Goal: Transaction & Acquisition: Book appointment/travel/reservation

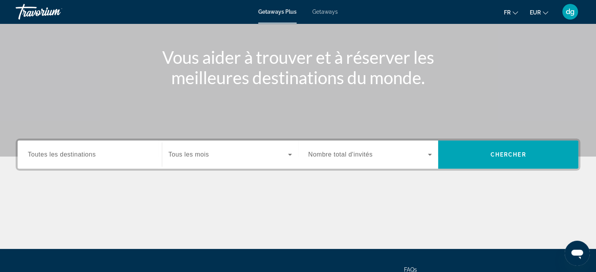
click at [61, 156] on span "Toutes les destinations" at bounding box center [62, 154] width 68 height 7
click at [61, 156] on input "Destination Toutes les destinations" at bounding box center [90, 154] width 124 height 9
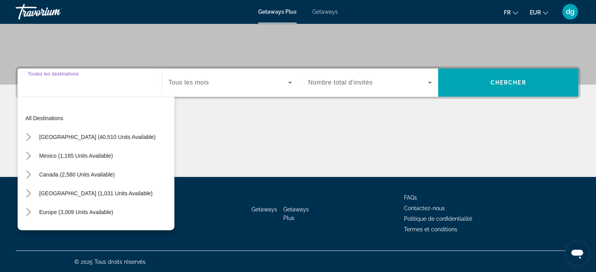
scroll to position [151, 0]
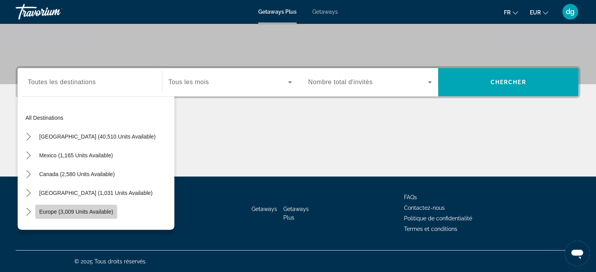
click at [47, 208] on span "Select destination: Europe (3,009 units available)" at bounding box center [76, 211] width 82 height 19
type input "**********"
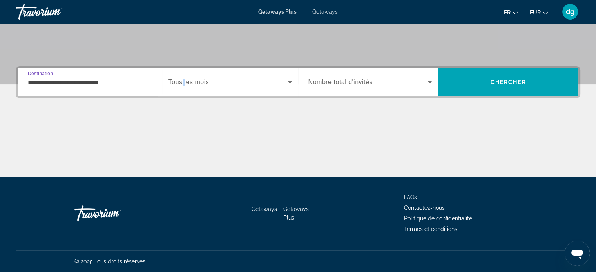
click at [183, 85] on span "Tous les mois" at bounding box center [188, 82] width 40 height 7
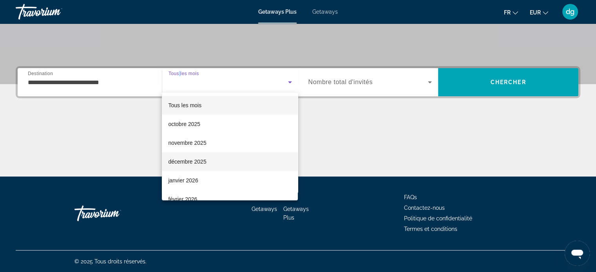
click at [186, 162] on span "décembre 2025" at bounding box center [187, 161] width 38 height 9
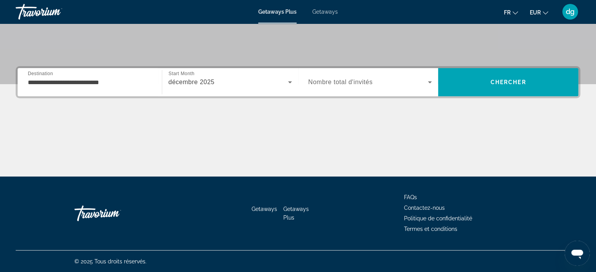
click at [323, 83] on span "Nombre total d'invités" at bounding box center [340, 82] width 64 height 7
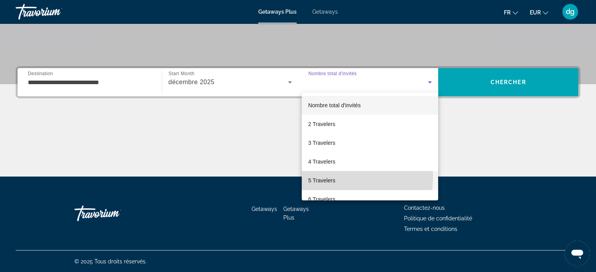
click at [318, 177] on span "5 Travelers" at bounding box center [321, 180] width 27 height 9
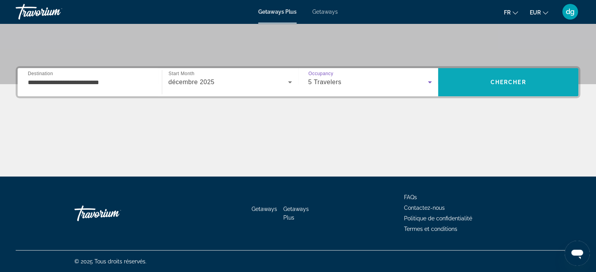
click at [481, 83] on span "Search" at bounding box center [508, 82] width 140 height 19
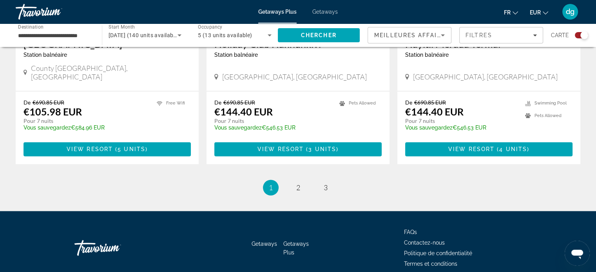
scroll to position [1261, 0]
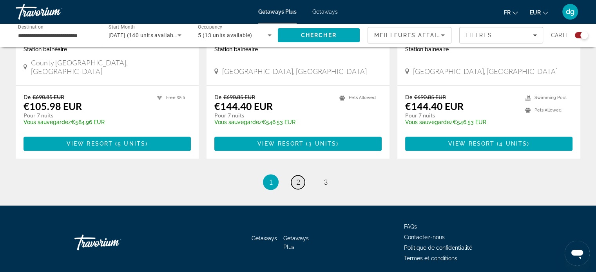
click at [296, 178] on span "2" at bounding box center [298, 182] width 4 height 9
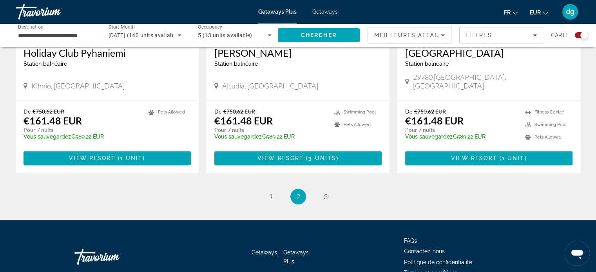
scroll to position [1248, 0]
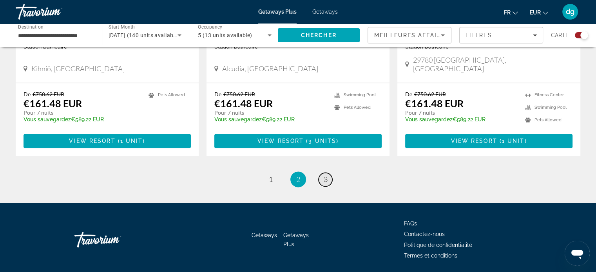
click at [324, 175] on span "3" at bounding box center [325, 179] width 4 height 9
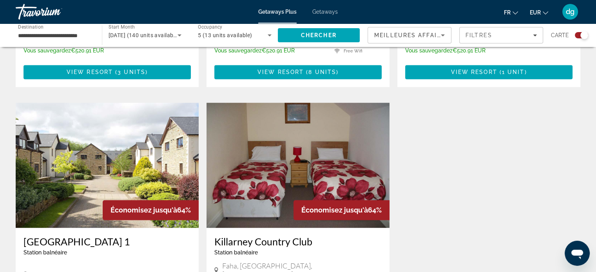
scroll to position [1096, 0]
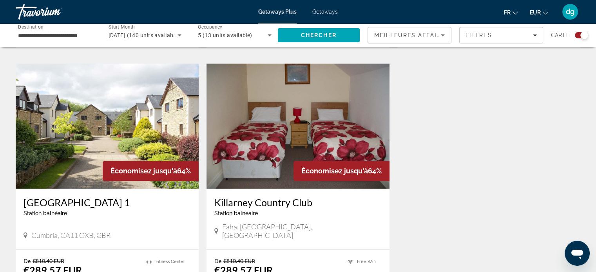
click at [108, 123] on img "Main content" at bounding box center [107, 125] width 183 height 125
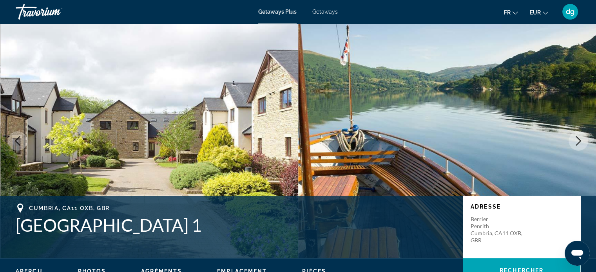
click at [580, 143] on icon "Next image" at bounding box center [577, 140] width 9 height 9
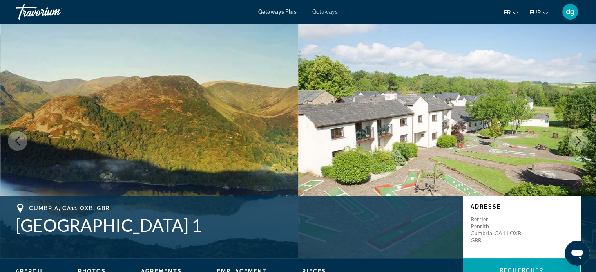
click at [580, 143] on icon "Next image" at bounding box center [577, 140] width 9 height 9
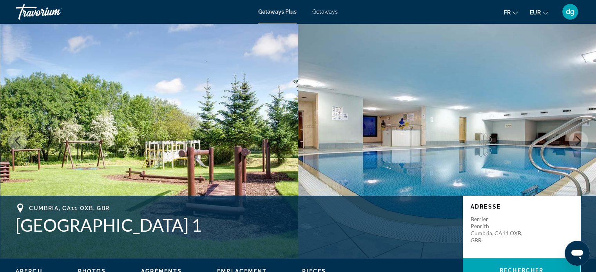
click at [580, 143] on icon "Next image" at bounding box center [577, 140] width 9 height 9
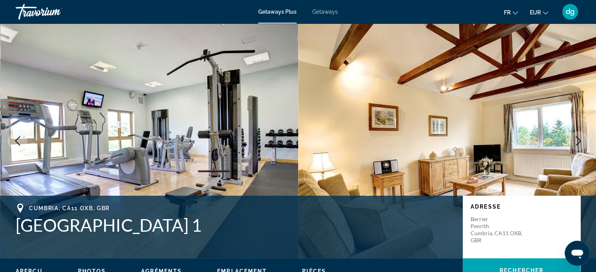
click at [580, 143] on icon "Next image" at bounding box center [577, 140] width 9 height 9
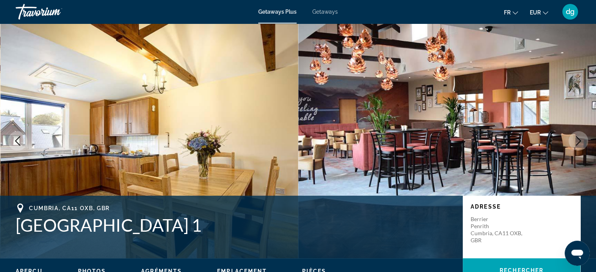
click at [580, 143] on icon "Next image" at bounding box center [577, 140] width 9 height 9
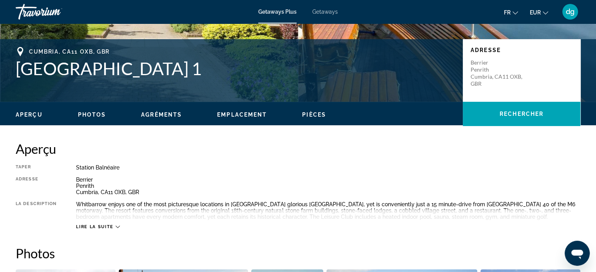
scroll to position [196, 0]
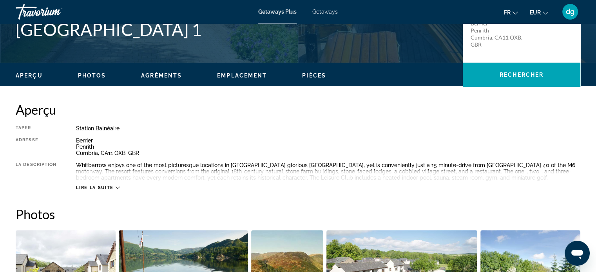
click at [101, 186] on span "Lire la suite" at bounding box center [94, 187] width 37 height 5
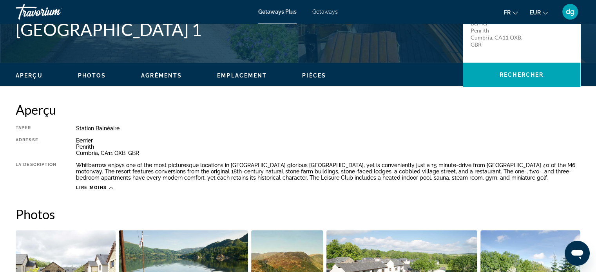
click at [317, 11] on span "Getaways" at bounding box center [324, 12] width 25 height 6
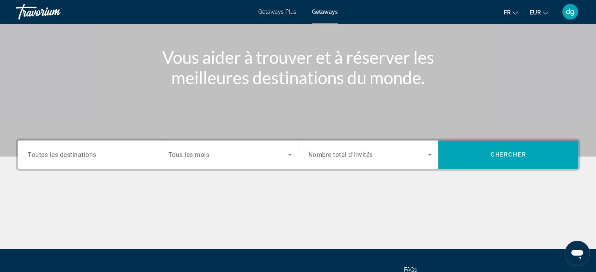
click at [40, 155] on span "Toutes les destinations" at bounding box center [62, 154] width 69 height 7
click at [40, 155] on input "Destination Toutes les destinations" at bounding box center [90, 154] width 124 height 9
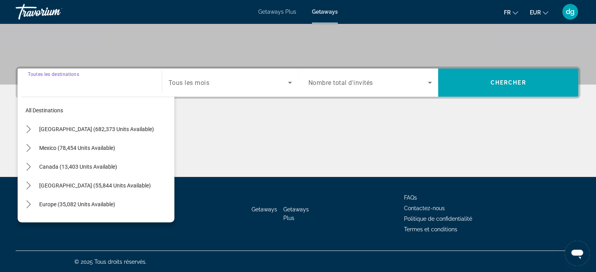
scroll to position [151, 0]
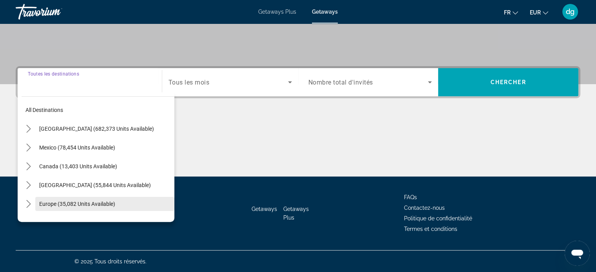
click at [52, 204] on span "Europe (35,082 units available)" at bounding box center [77, 204] width 76 height 6
type input "**********"
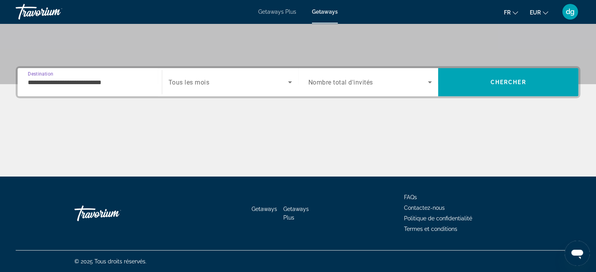
click at [199, 92] on div "Search widget" at bounding box center [229, 82] width 123 height 22
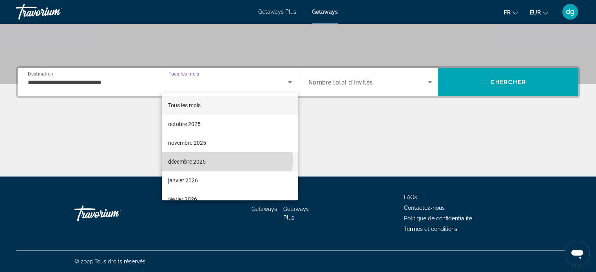
click at [189, 160] on span "décembre 2025" at bounding box center [187, 161] width 38 height 9
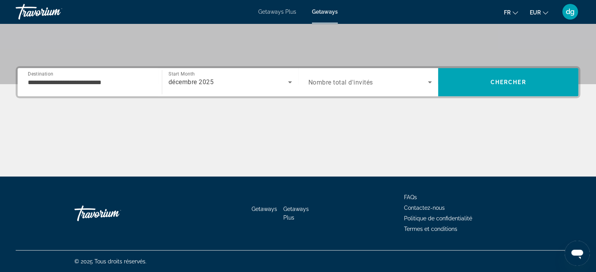
click at [354, 85] on span "Nombre total d'invités" at bounding box center [340, 82] width 65 height 7
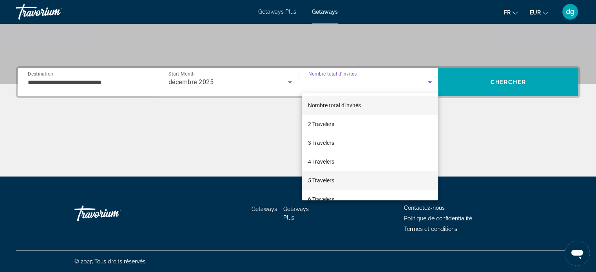
click at [324, 181] on span "5 Travelers" at bounding box center [321, 180] width 26 height 9
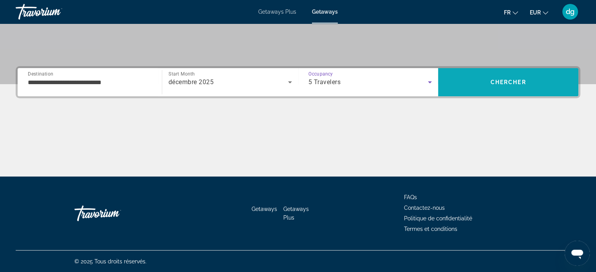
click at [511, 77] on span "Search" at bounding box center [508, 82] width 140 height 19
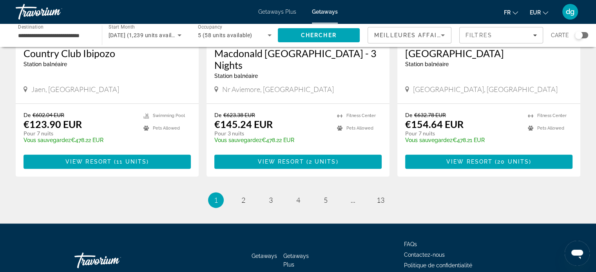
scroll to position [979, 0]
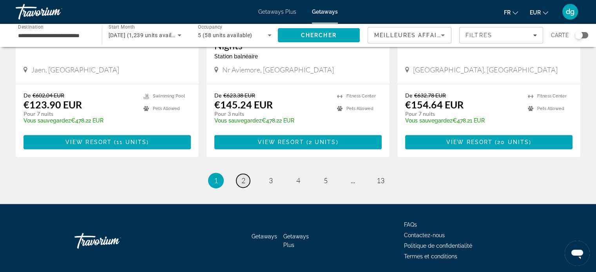
click at [244, 185] on span "2" at bounding box center [243, 180] width 4 height 9
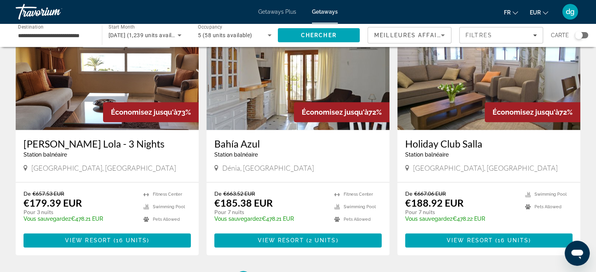
scroll to position [862, 0]
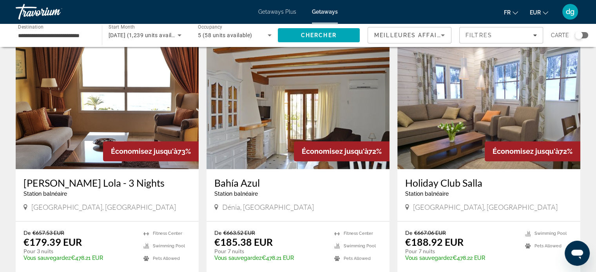
click at [484, 88] on img "Main content" at bounding box center [488, 106] width 183 height 125
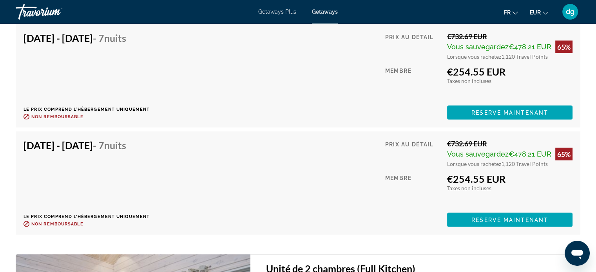
scroll to position [1388, 0]
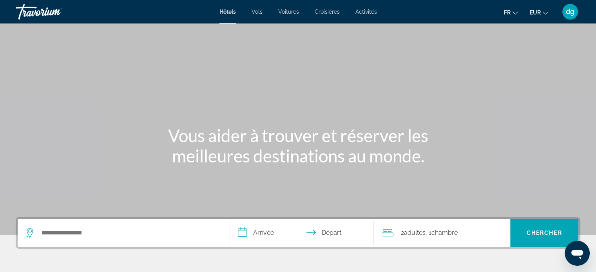
click at [258, 11] on span "Vols" at bounding box center [256, 12] width 11 height 6
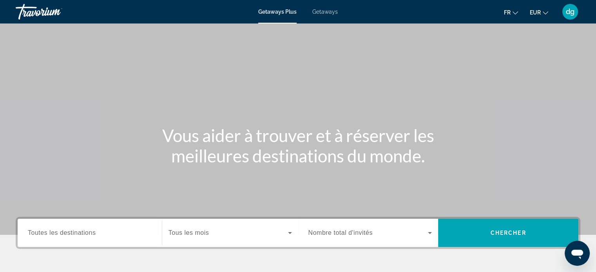
click at [55, 230] on span "Toutes les destinations" at bounding box center [62, 232] width 68 height 7
click at [55, 230] on input "Destination Toutes les destinations" at bounding box center [90, 233] width 124 height 9
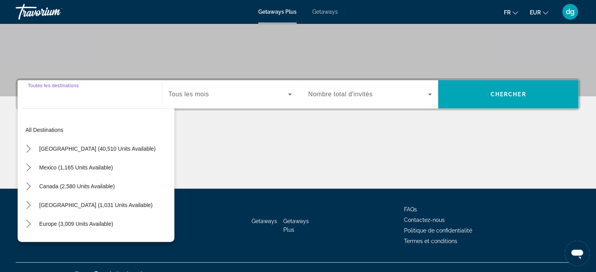
scroll to position [151, 0]
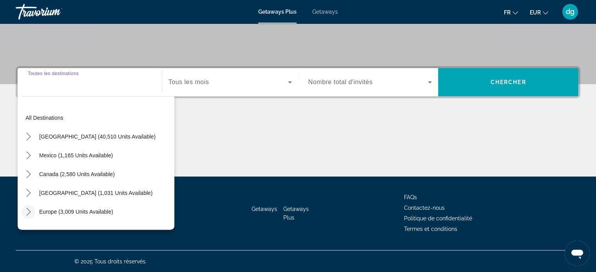
click at [28, 215] on icon "Toggle Europe (3,009 units available) submenu" at bounding box center [29, 212] width 8 height 8
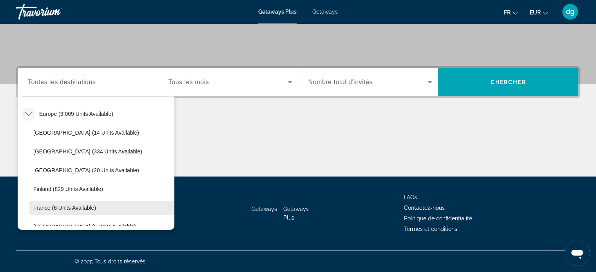
click at [42, 206] on span "France (6 units available)" at bounding box center [64, 208] width 63 height 6
type input "**********"
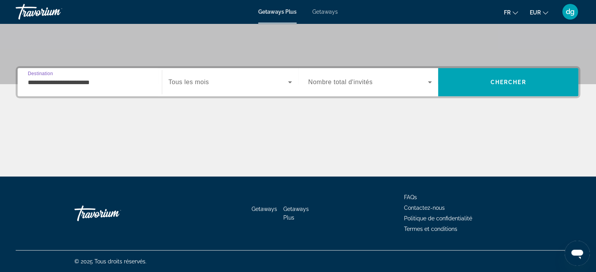
click at [187, 81] on span "Tous les mois" at bounding box center [188, 82] width 40 height 7
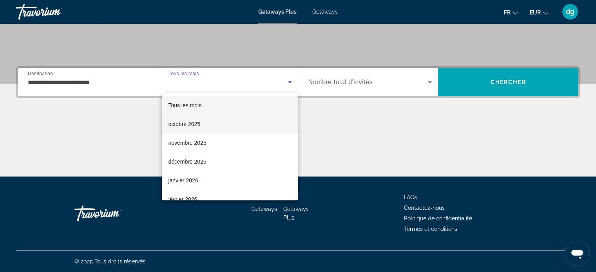
click at [184, 125] on span "octobre 2025" at bounding box center [184, 123] width 32 height 9
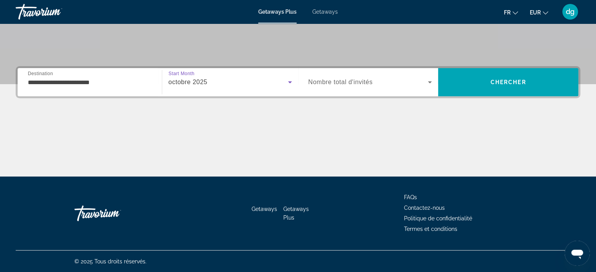
click at [352, 83] on span "Nombre total d'invités" at bounding box center [340, 82] width 64 height 7
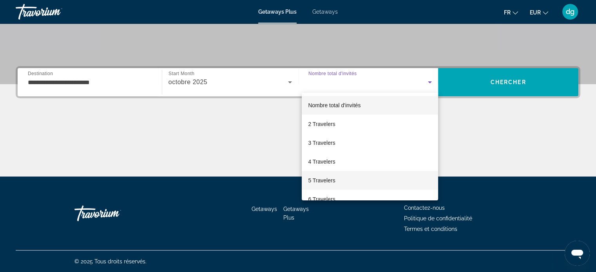
click at [329, 178] on span "5 Travelers" at bounding box center [321, 180] width 27 height 9
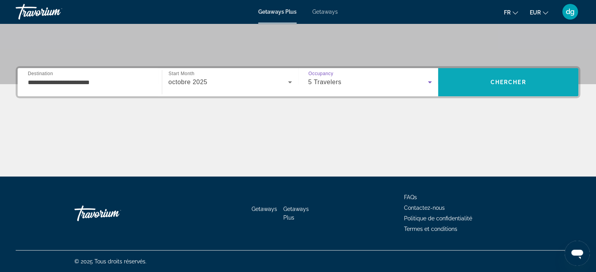
click at [480, 81] on span "Search" at bounding box center [508, 82] width 140 height 19
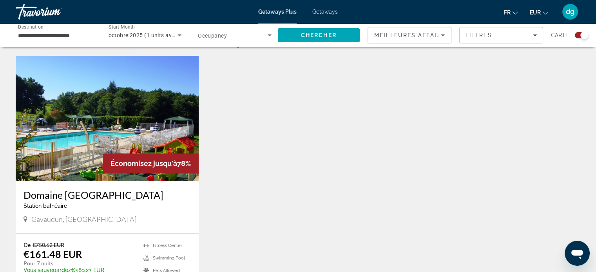
scroll to position [274, 0]
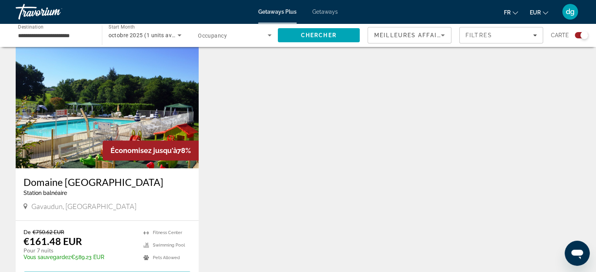
click at [114, 104] on img "Main content" at bounding box center [107, 105] width 183 height 125
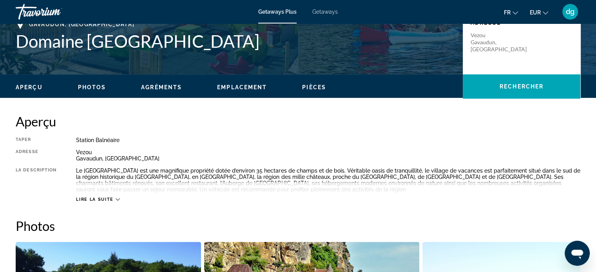
scroll to position [196, 0]
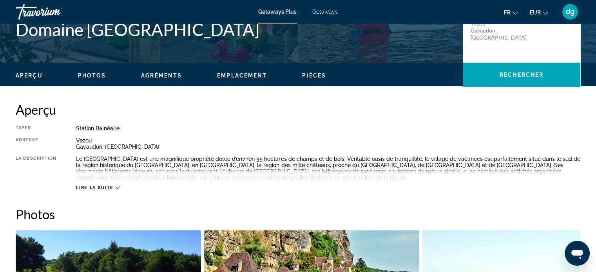
click at [92, 183] on div "Lire la suite" at bounding box center [328, 180] width 504 height 22
click at [92, 186] on span "Lire la suite" at bounding box center [94, 187] width 37 height 5
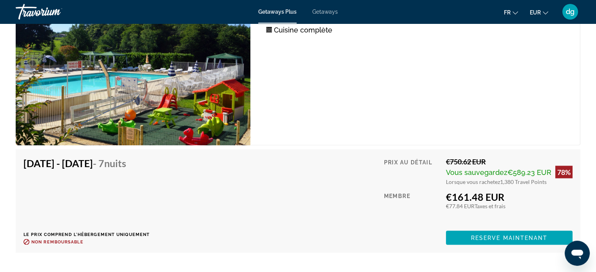
scroll to position [1449, 0]
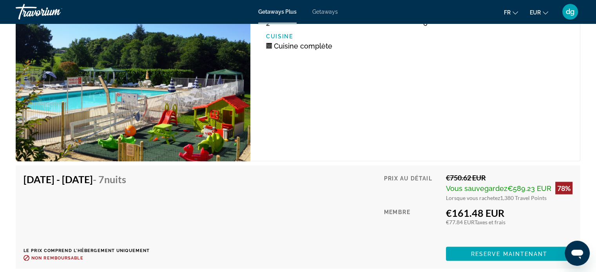
click at [150, 108] on img "Main content" at bounding box center [133, 72] width 235 height 179
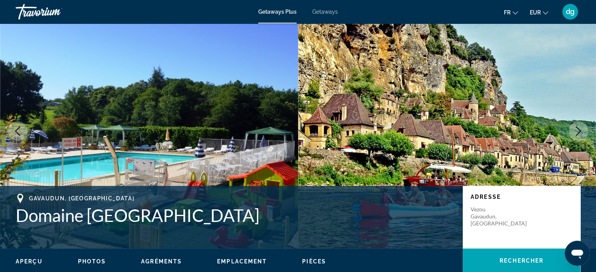
scroll to position [0, 0]
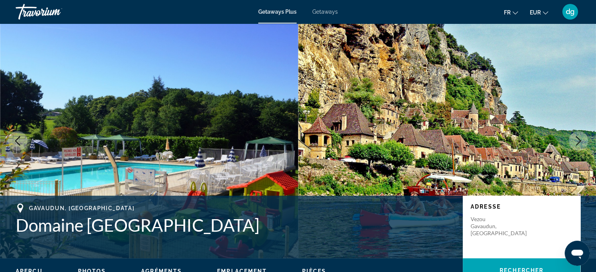
click at [321, 13] on span "Getaways" at bounding box center [324, 12] width 25 height 6
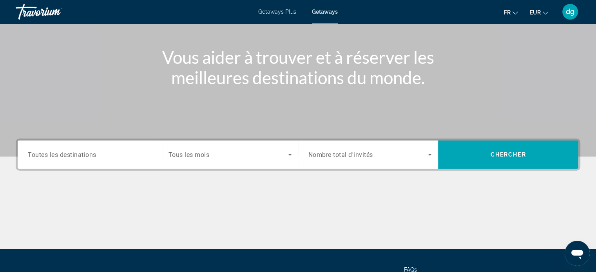
click at [70, 163] on div "Search widget" at bounding box center [90, 155] width 124 height 22
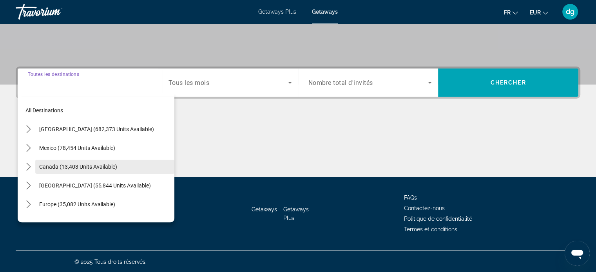
scroll to position [151, 0]
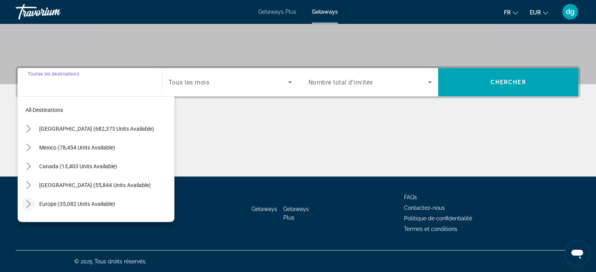
click at [30, 201] on icon "Toggle Europe (35,082 units available) submenu" at bounding box center [29, 204] width 8 height 8
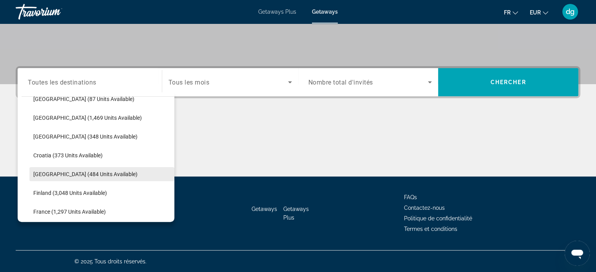
scroll to position [137, 0]
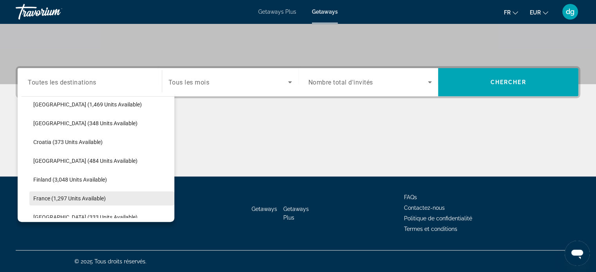
click at [47, 195] on span "France (1,297 units available)" at bounding box center [69, 198] width 72 height 6
type input "**********"
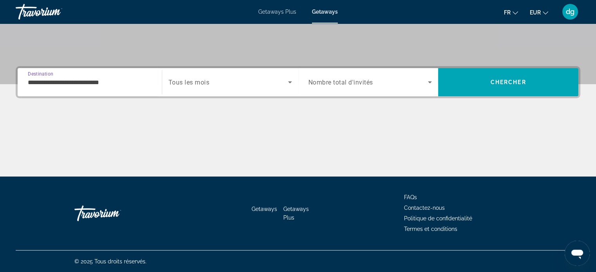
click at [191, 85] on span "Tous les mois" at bounding box center [188, 82] width 41 height 7
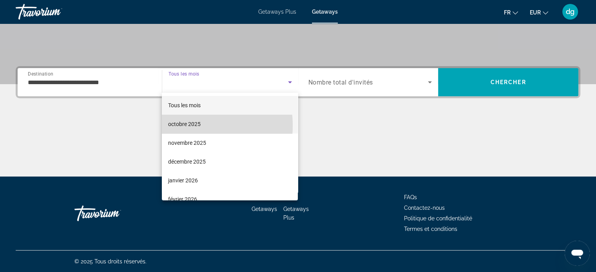
click at [186, 126] on span "octobre 2025" at bounding box center [184, 123] width 33 height 9
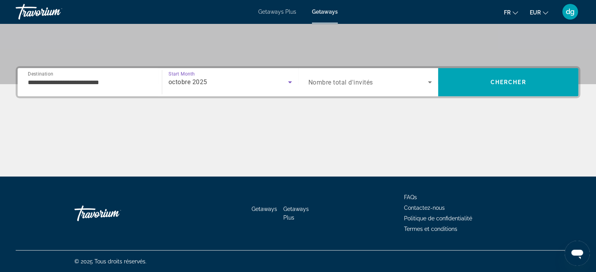
click at [336, 84] on span "Nombre total d'invités" at bounding box center [340, 82] width 65 height 7
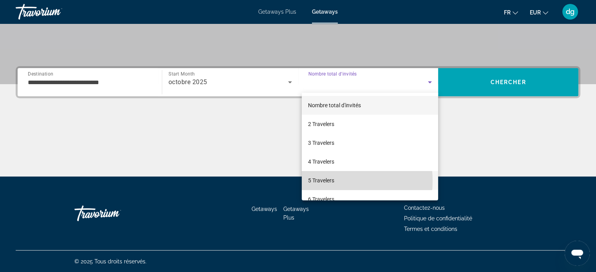
click at [318, 181] on span "5 Travelers" at bounding box center [321, 180] width 26 height 9
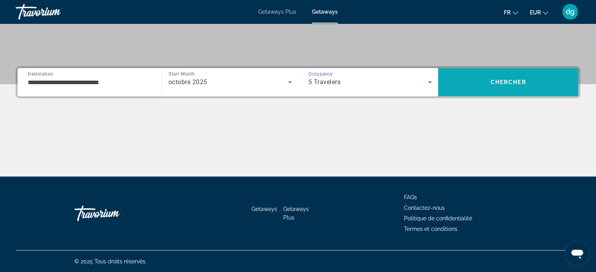
click at [485, 79] on span "Search" at bounding box center [508, 82] width 140 height 19
